Goal: Use online tool/utility: Use online tool/utility

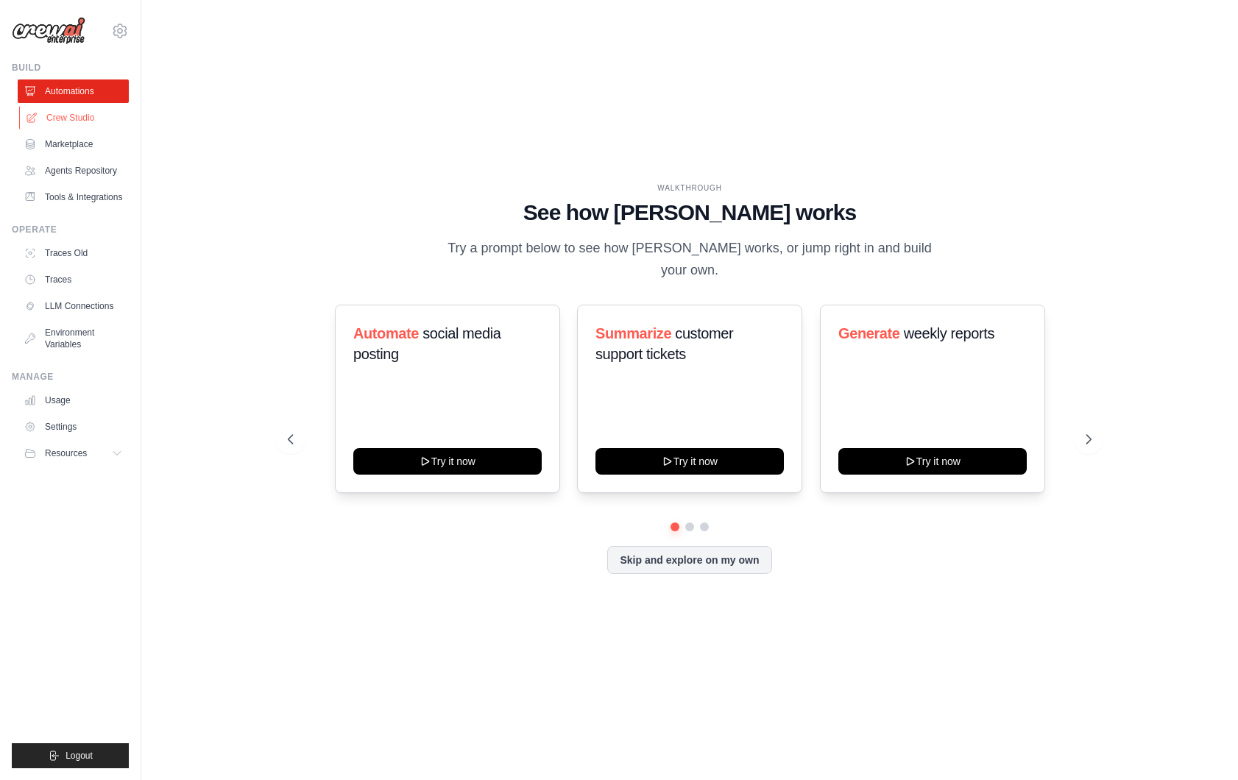
click at [86, 113] on link "Crew Studio" at bounding box center [74, 118] width 111 height 24
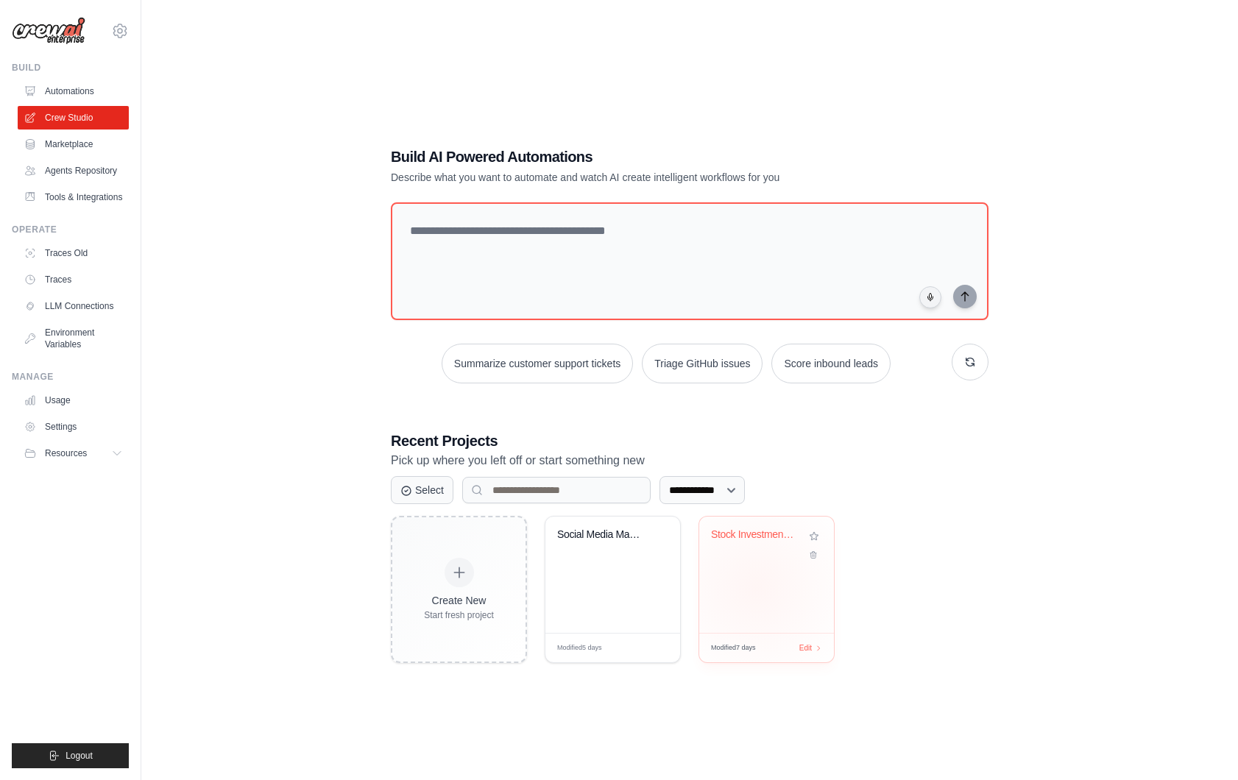
click at [756, 588] on div "Stock Investment Analyzer" at bounding box center [766, 574] width 135 height 116
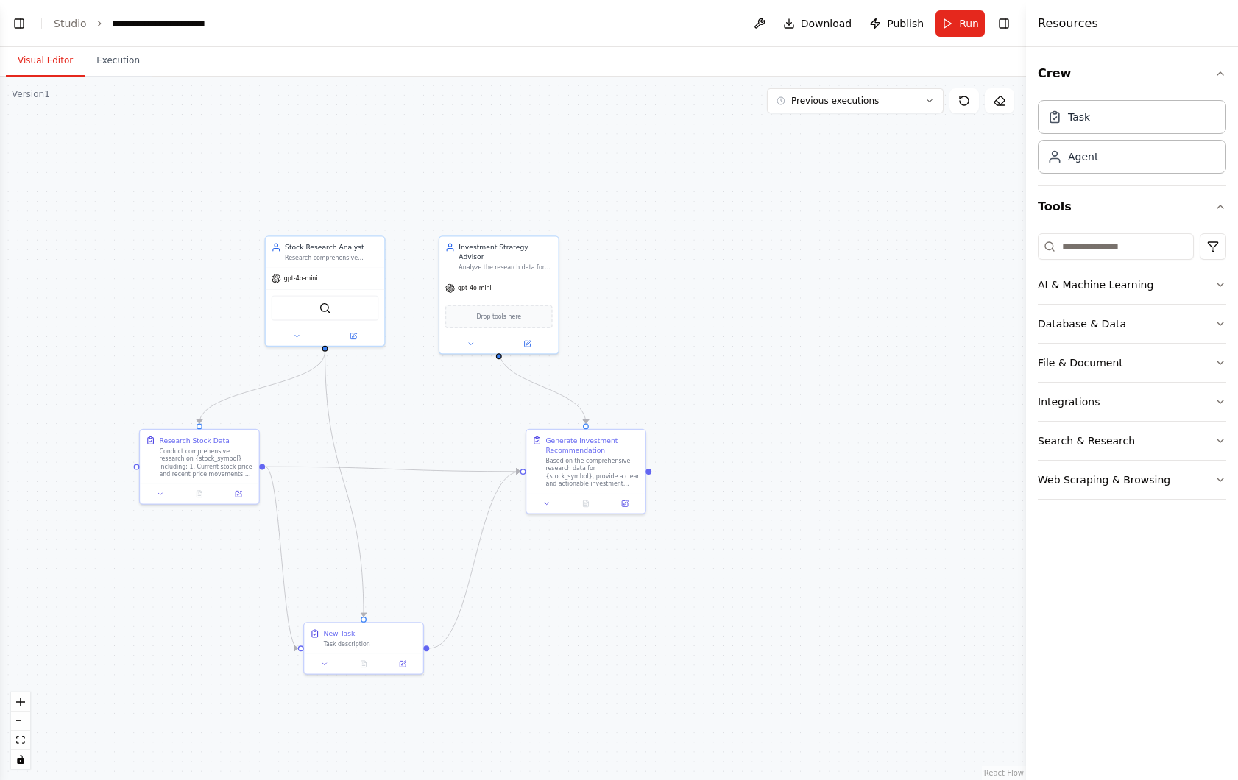
scroll to position [1741, 0]
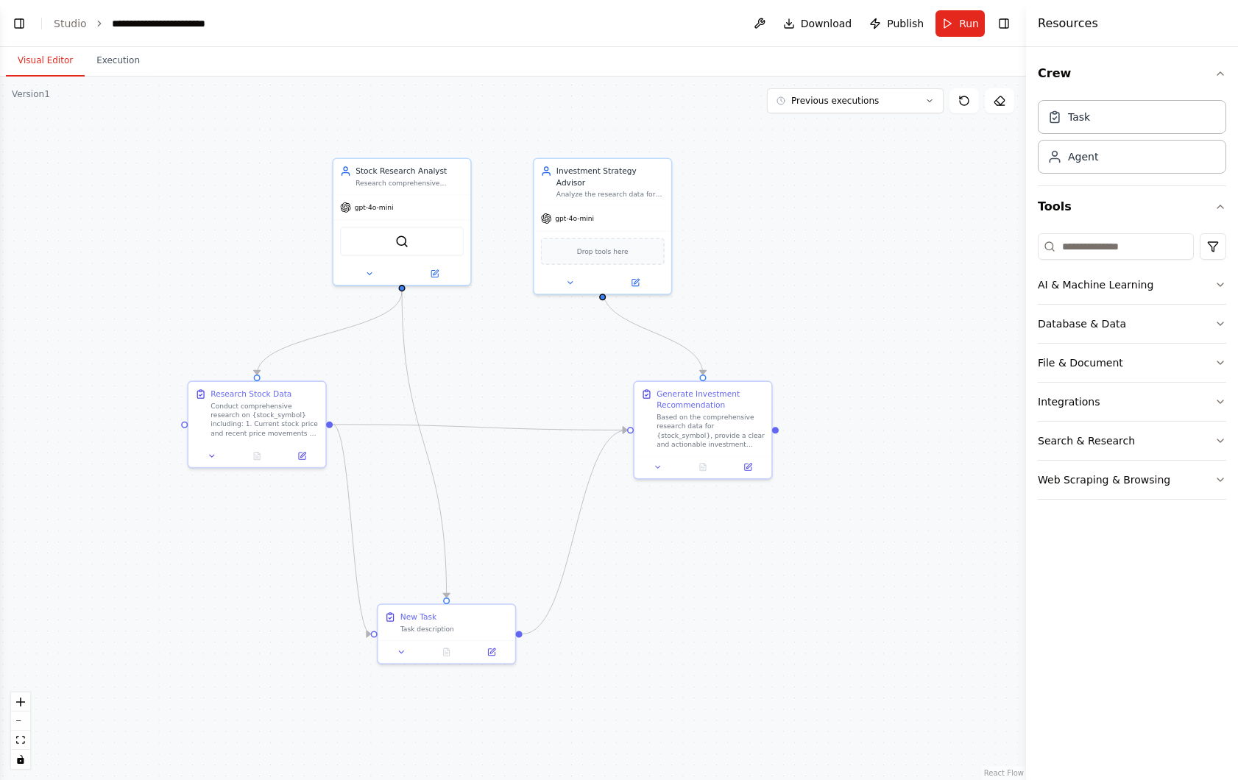
drag, startPoint x: 447, startPoint y: 430, endPoint x: 460, endPoint y: 394, distance: 38.2
click at [461, 392] on div ".deletable-edge-delete-btn { width: 20px; height: 20px; border: 0px solid #ffff…" at bounding box center [513, 428] width 1026 height 703
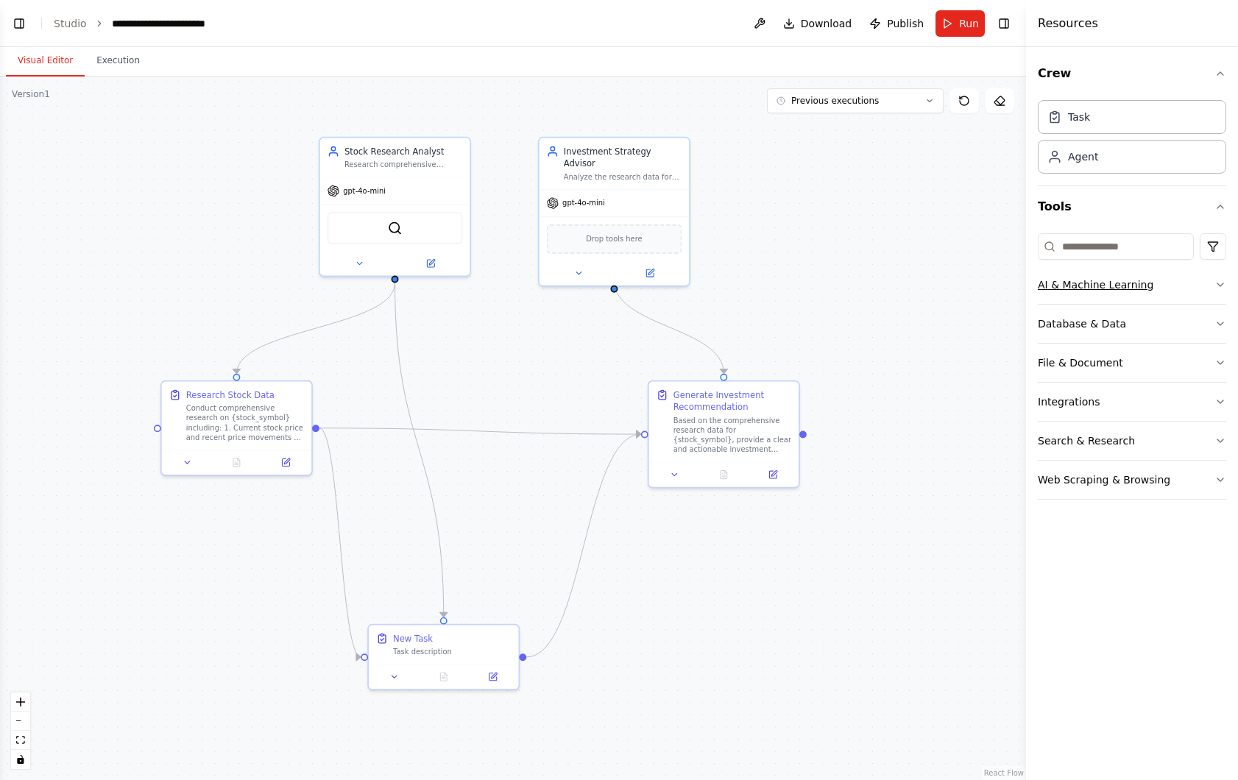
click at [1219, 280] on icon "button" at bounding box center [1220, 285] width 12 height 12
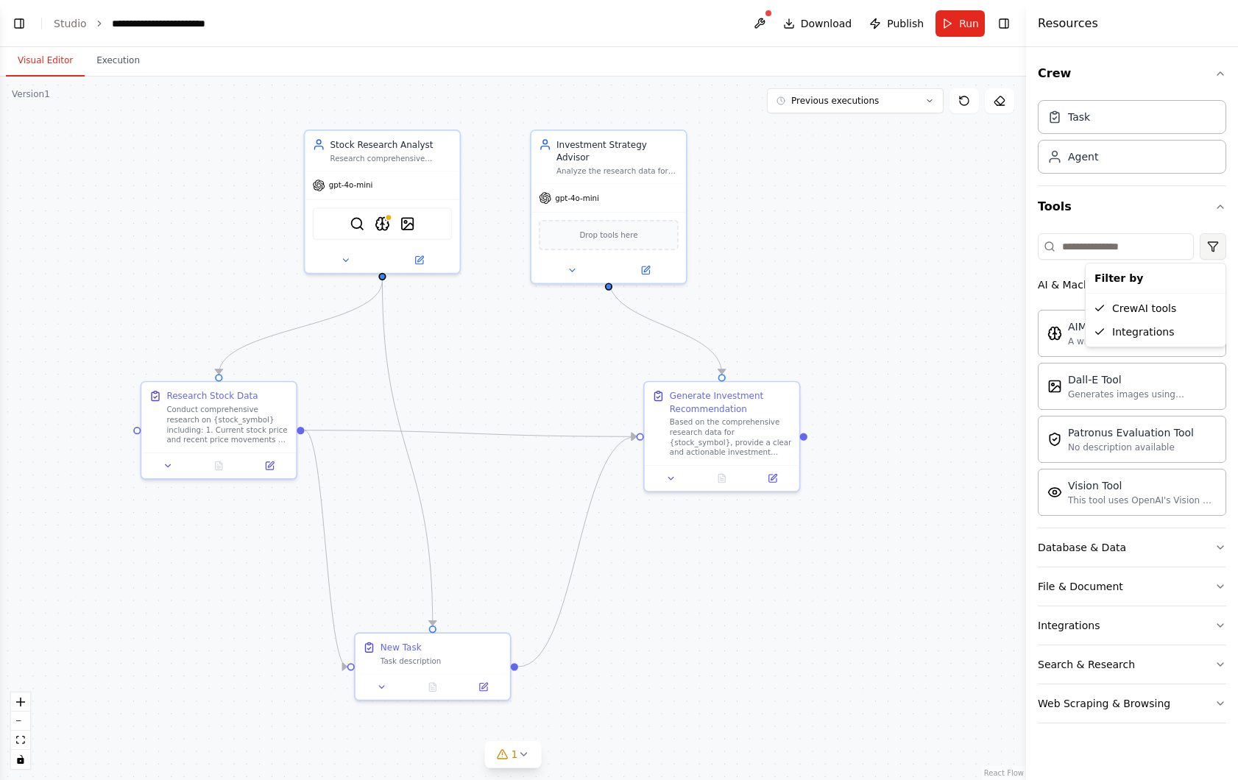
click at [1216, 246] on html "BETA I enter a stock title. the system tells me if i have to buy or sell it and…" at bounding box center [619, 390] width 1238 height 780
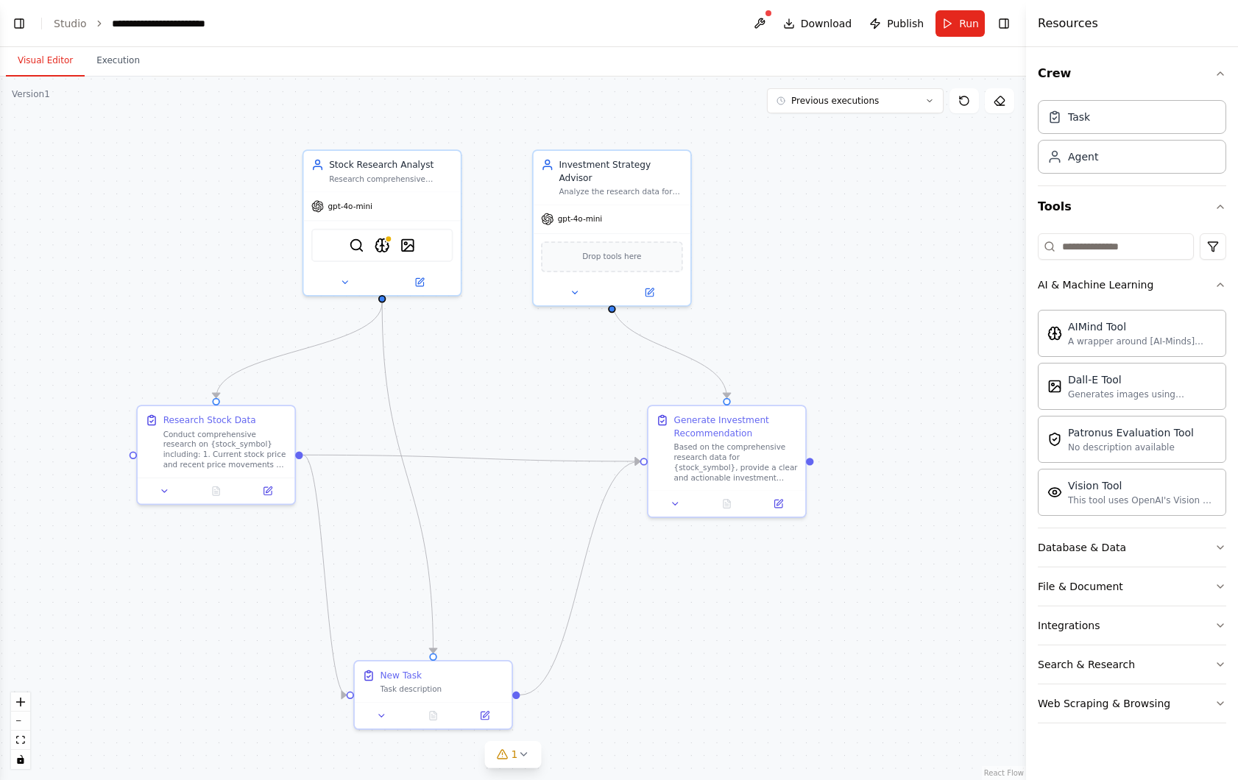
drag, startPoint x: 821, startPoint y: 338, endPoint x: 847, endPoint y: 374, distance: 44.3
click at [847, 374] on div ".deletable-edge-delete-btn { width: 20px; height: 20px; border: 0px solid #ffff…" at bounding box center [513, 428] width 1026 height 703
